Goal: Transaction & Acquisition: Purchase product/service

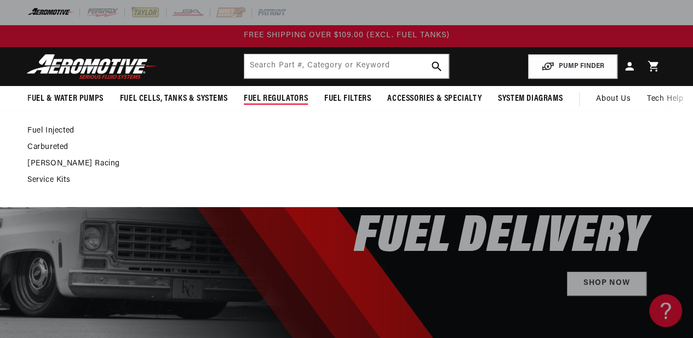
click at [271, 100] on span "Fuel Regulators" at bounding box center [276, 99] width 64 height 12
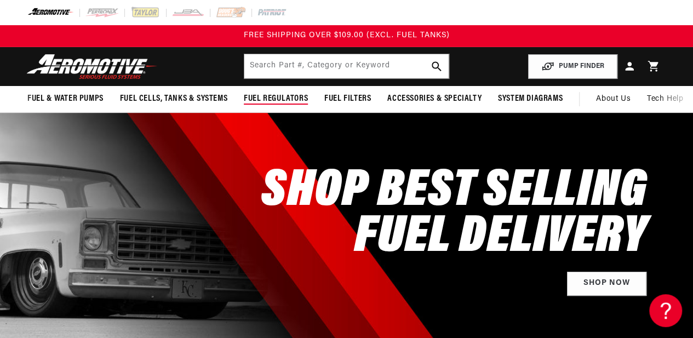
click at [271, 100] on span "Fuel Regulators" at bounding box center [276, 99] width 64 height 12
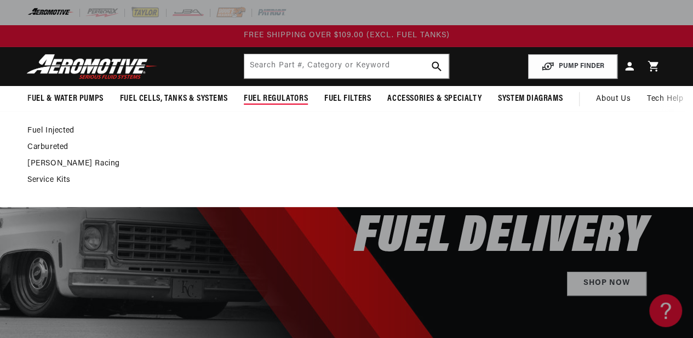
click at [56, 132] on link "Fuel Injected" at bounding box center [340, 131] width 627 height 10
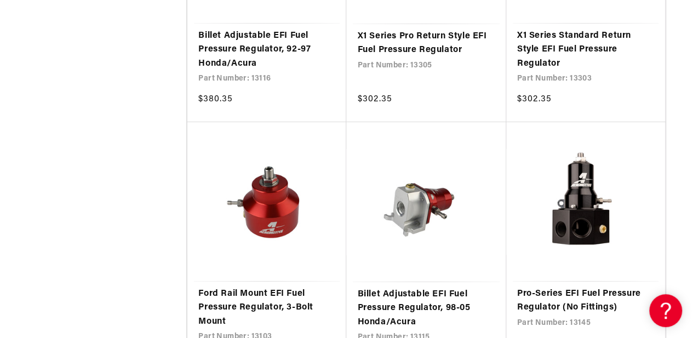
scroll to position [2083, 0]
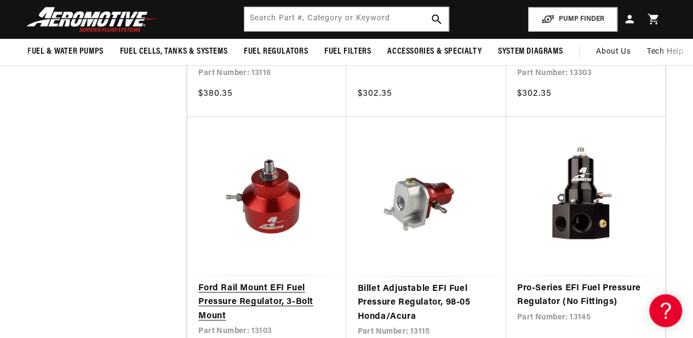
scroll to position [1918, 0]
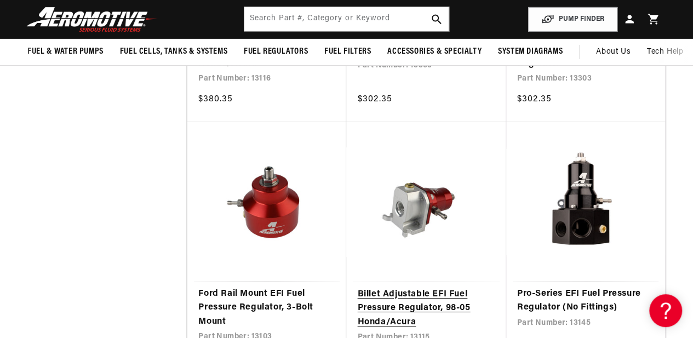
click at [422, 288] on link "Billet Adjustable EFI Fuel Pressure Regulator, 98-05 Honda/Acura" at bounding box center [426, 309] width 138 height 42
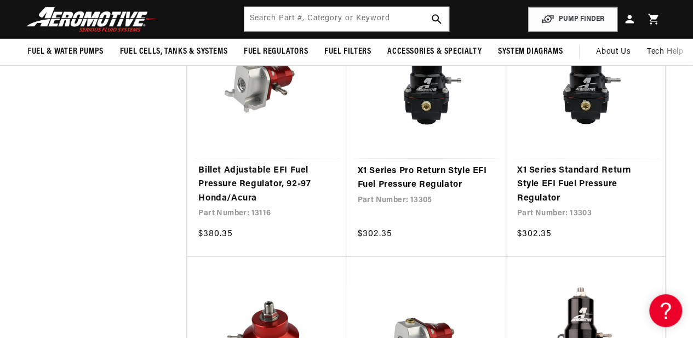
scroll to position [1754, 0]
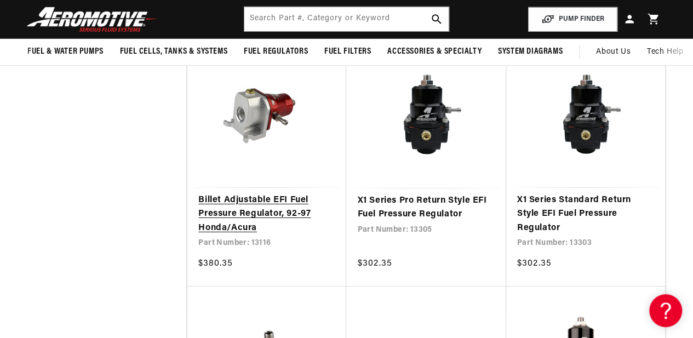
click at [279, 193] on link "Billet Adjustable EFI Fuel Pressure Regulator, 92-97 Honda/Acura" at bounding box center [266, 214] width 137 height 42
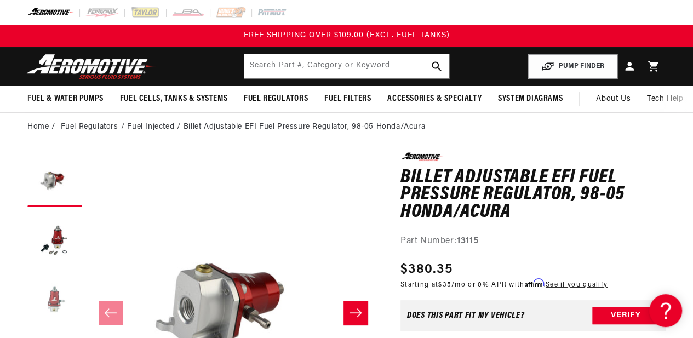
click at [50, 296] on button "Load image 3 in gallery view" at bounding box center [54, 300] width 55 height 55
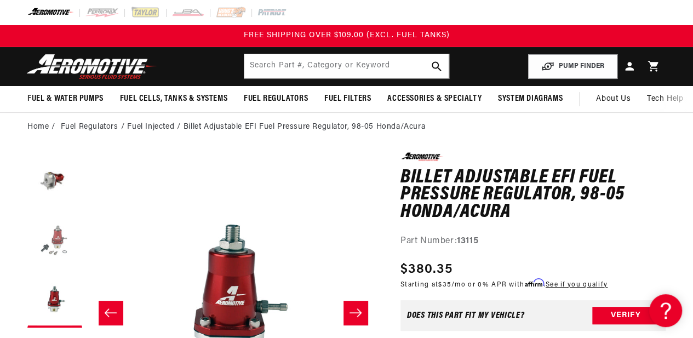
click at [59, 233] on button "Load image 2 in gallery view" at bounding box center [54, 240] width 55 height 55
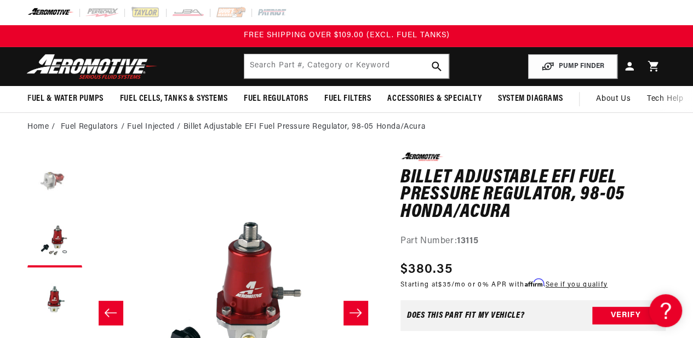
click at [50, 186] on button "Load image 1 in gallery view" at bounding box center [54, 179] width 55 height 55
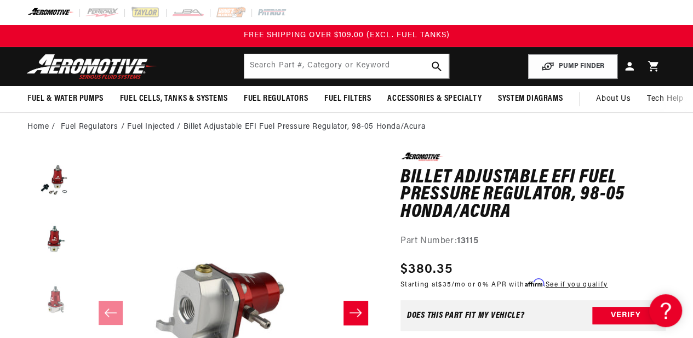
scroll to position [164, 0]
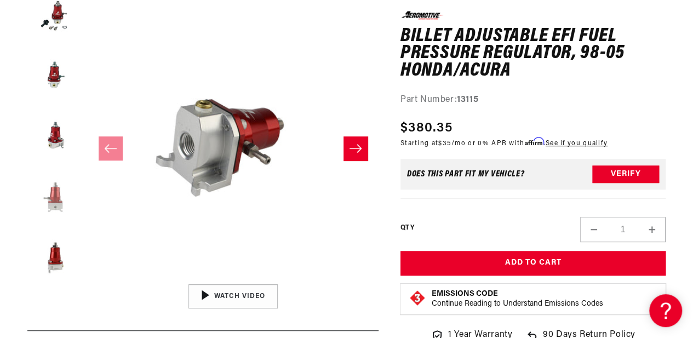
click at [54, 200] on button "Load image 5 in gallery view" at bounding box center [54, 196] width 55 height 55
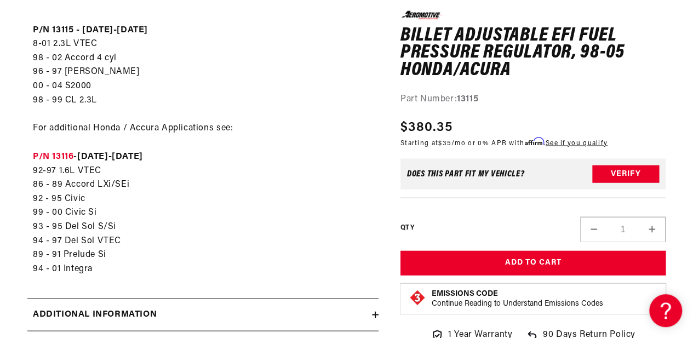
scroll to position [932, 0]
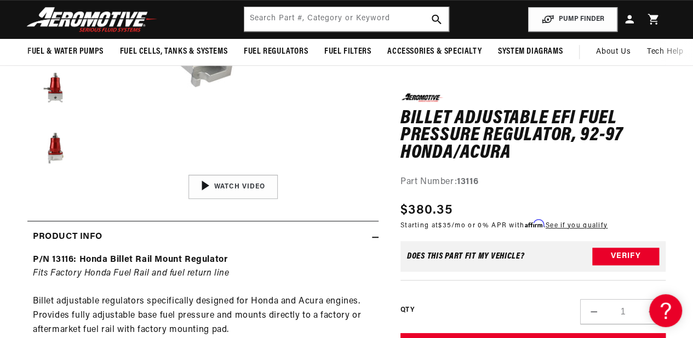
scroll to position [164, 0]
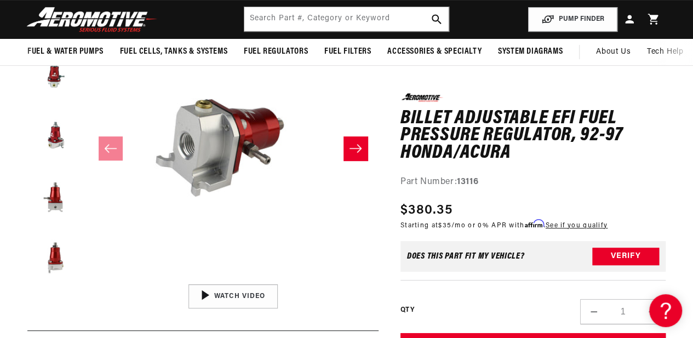
click at [360, 141] on button "Slide right" at bounding box center [356, 148] width 24 height 24
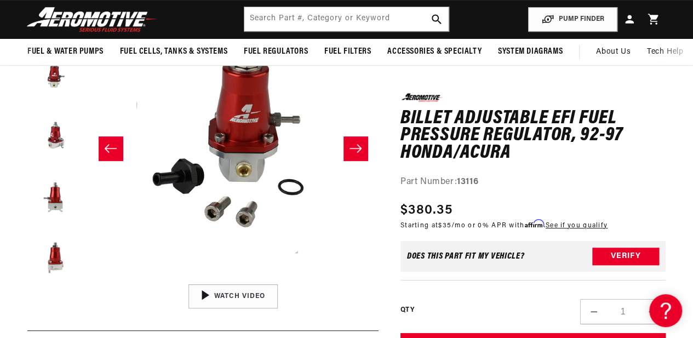
scroll to position [152, 0]
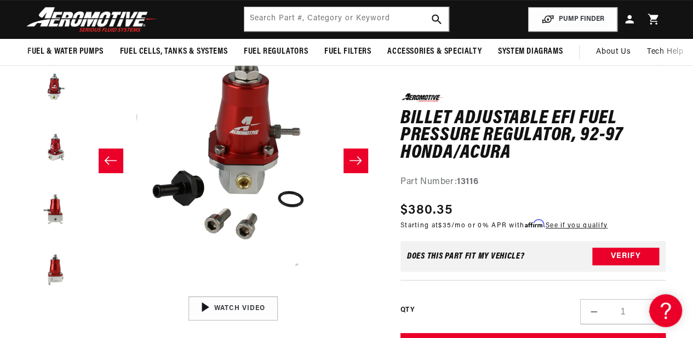
click at [359, 162] on icon "Slide right" at bounding box center [355, 160] width 13 height 11
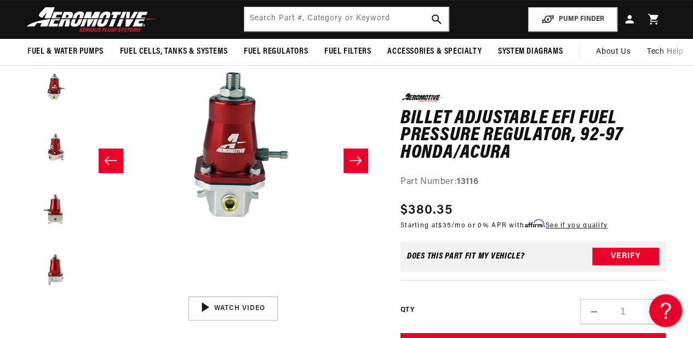
scroll to position [0, 581]
click at [114, 161] on icon "Slide left" at bounding box center [110, 160] width 13 height 11
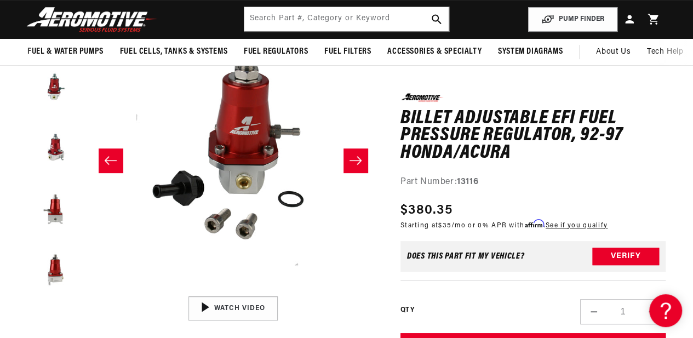
click at [114, 161] on icon "Slide left" at bounding box center [110, 160] width 13 height 11
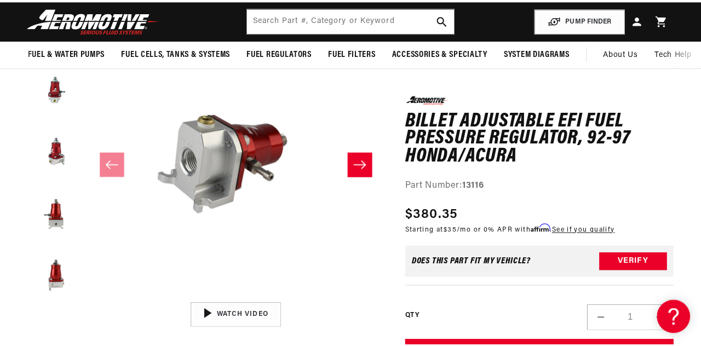
scroll to position [0, 0]
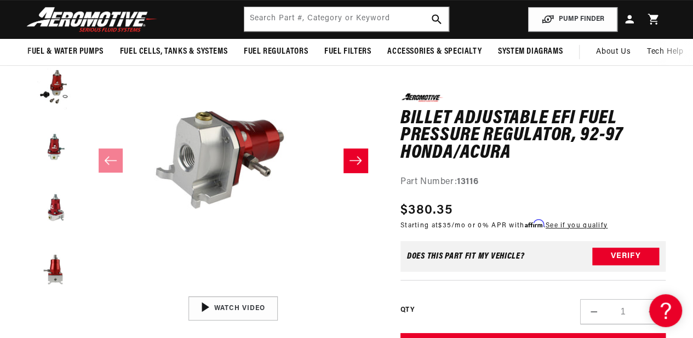
click at [88, 291] on button "Open media 1 in modal" at bounding box center [88, 291] width 0 height 0
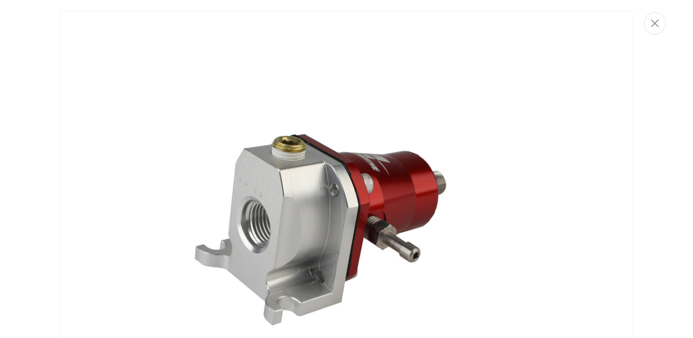
scroll to position [28, 0]
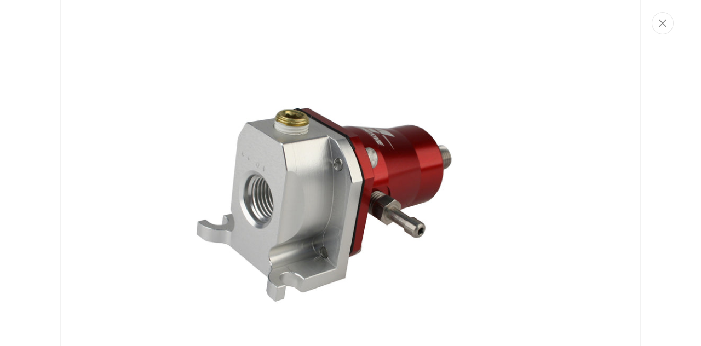
click at [665, 24] on icon "Close" at bounding box center [663, 23] width 8 height 8
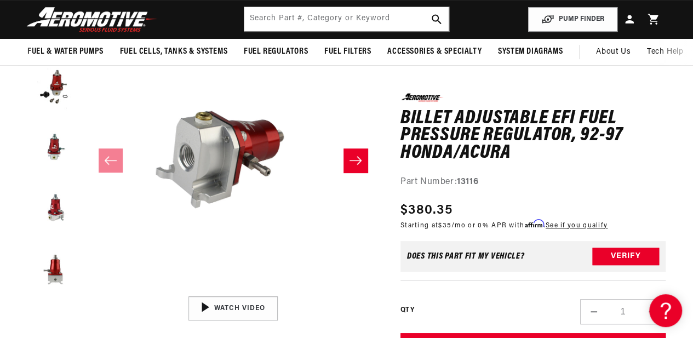
click at [354, 161] on icon "Slide right" at bounding box center [355, 160] width 13 height 11
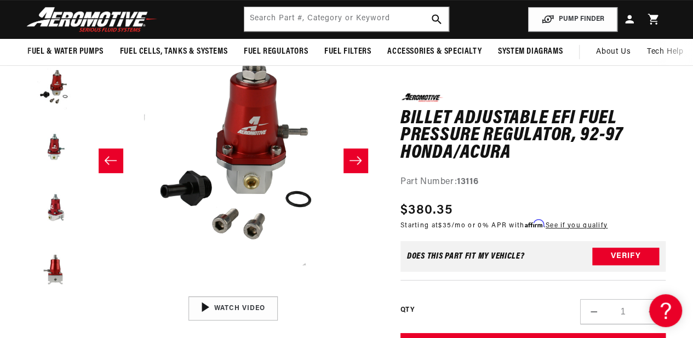
scroll to position [0, 290]
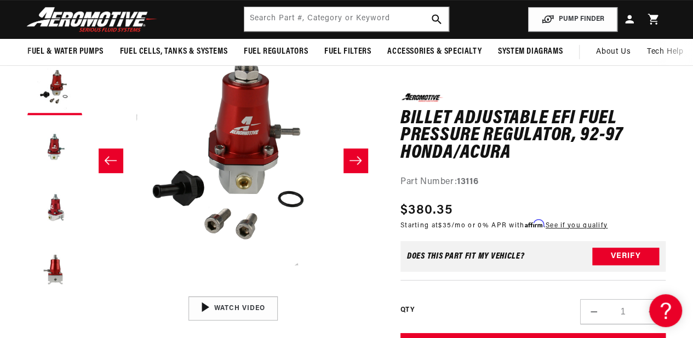
click at [354, 161] on icon "Slide right" at bounding box center [355, 160] width 13 height 11
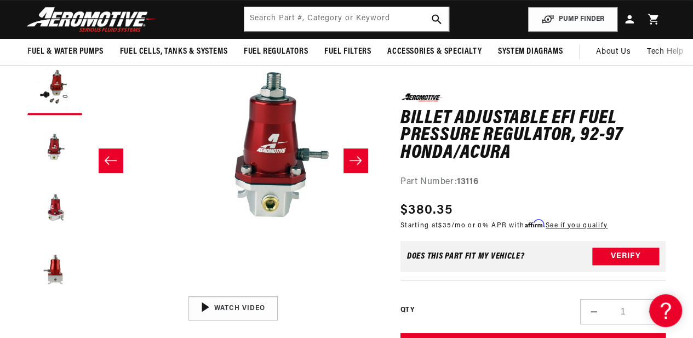
scroll to position [0, 581]
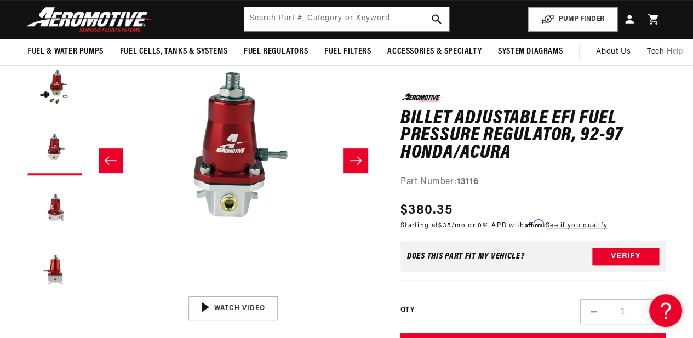
click at [354, 161] on icon "Slide right" at bounding box center [355, 160] width 13 height 11
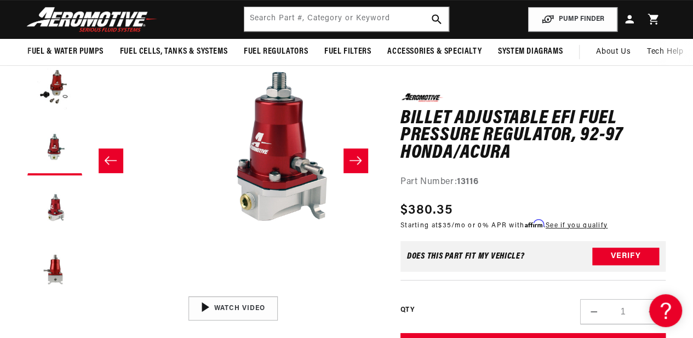
scroll to position [0, 872]
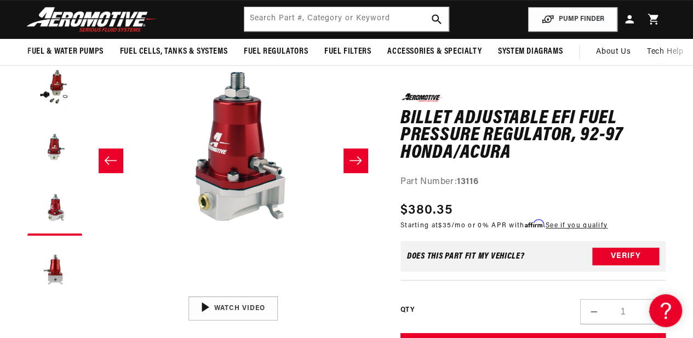
click at [354, 161] on icon "Slide right" at bounding box center [355, 160] width 13 height 11
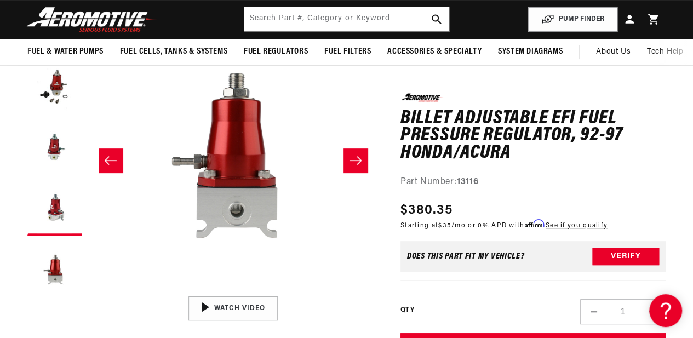
scroll to position [0, 1163]
